Goal: Find specific page/section: Find specific page/section

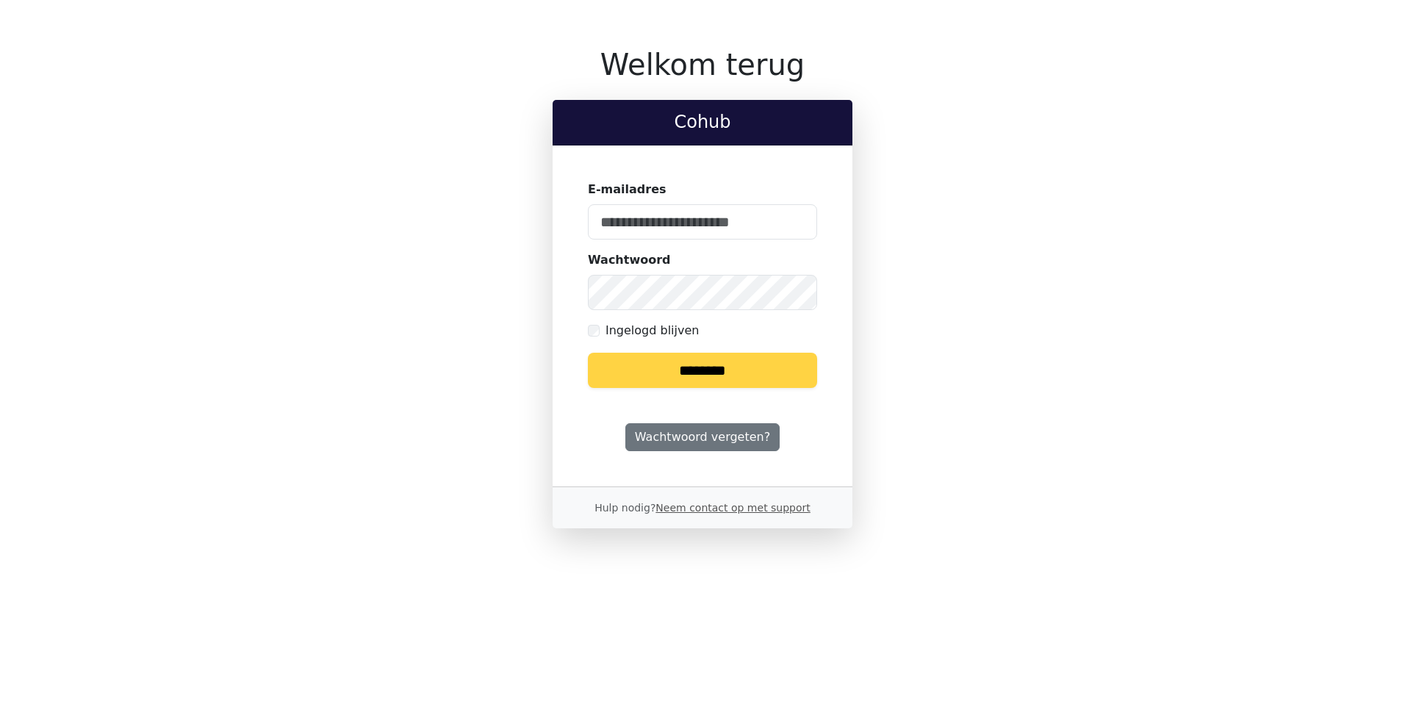
type input "**********"
click at [697, 376] on input "********" at bounding box center [702, 370] width 229 height 35
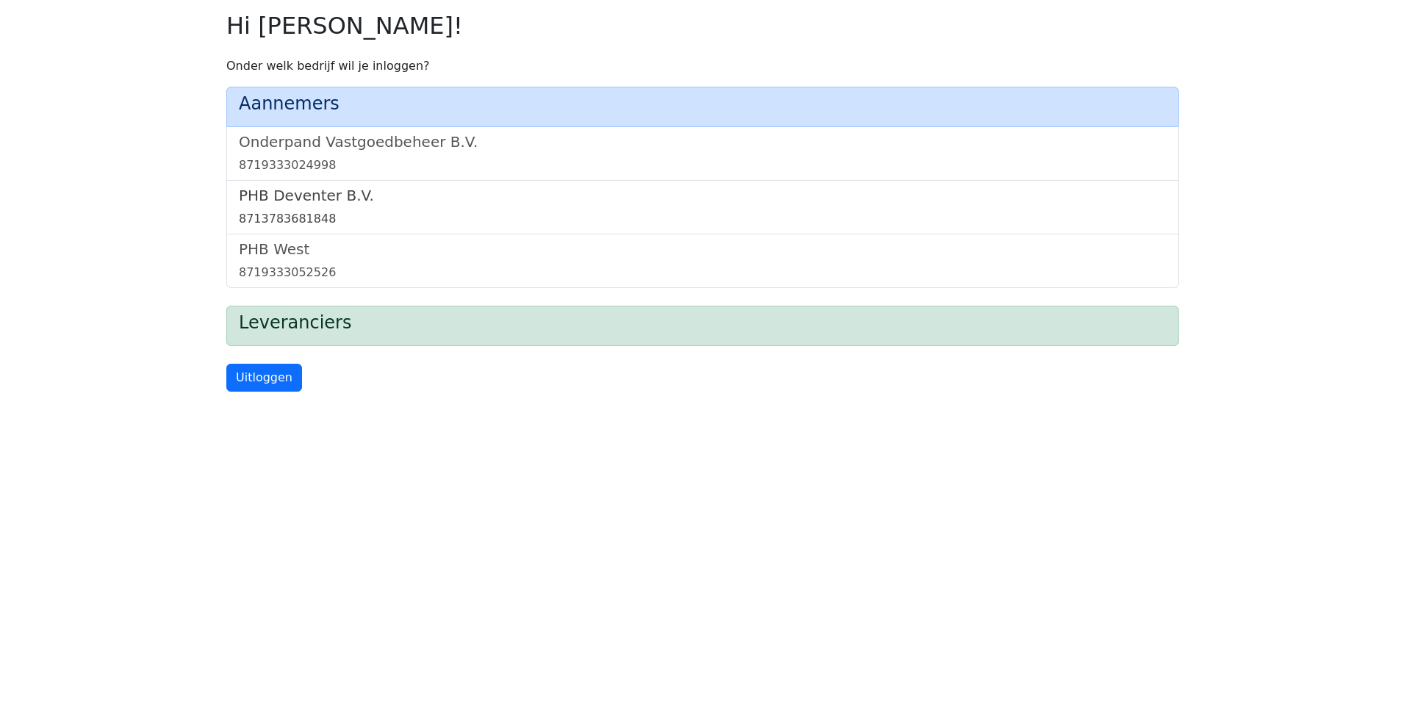
click at [302, 223] on div "8713783681848" at bounding box center [702, 219] width 927 height 18
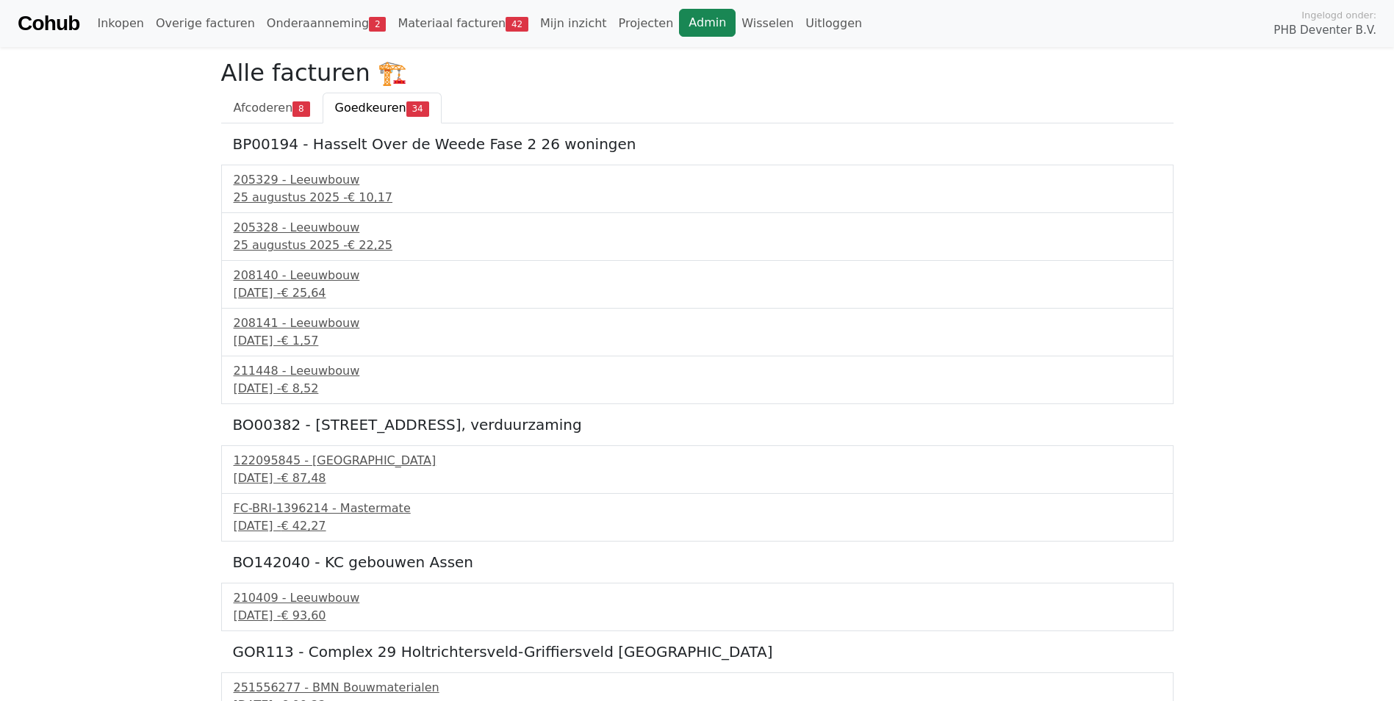
click at [679, 24] on link "Admin" at bounding box center [707, 23] width 57 height 28
